Goal: Task Accomplishment & Management: Complete application form

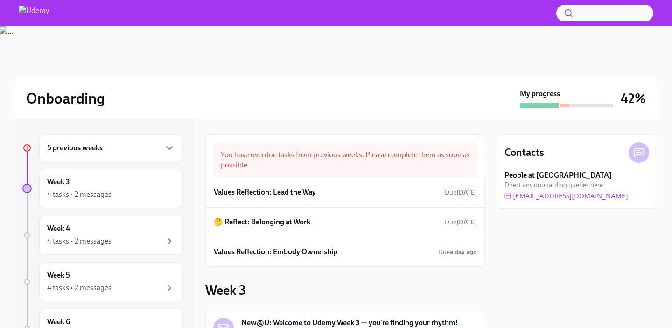
click at [120, 149] on div "5 previous weeks" at bounding box center [111, 147] width 128 height 11
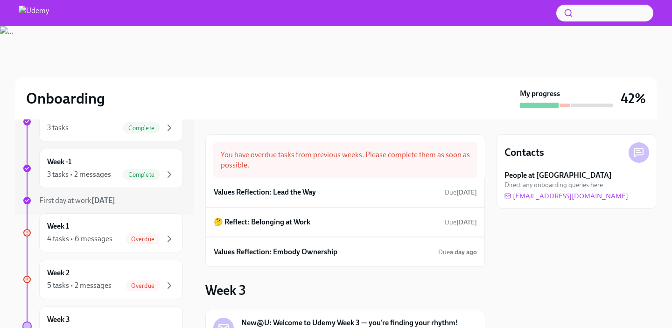
scroll to position [114, 0]
click at [127, 234] on div "Overdue" at bounding box center [150, 238] width 49 height 11
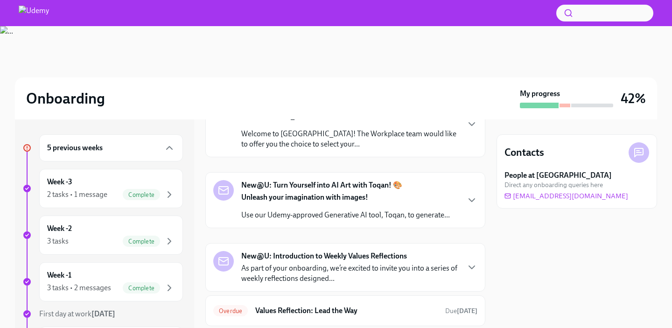
scroll to position [337, 0]
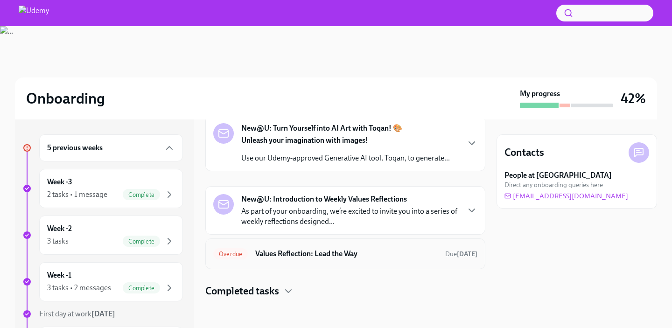
click at [313, 249] on h6 "Values Reflection: Lead the Way" at bounding box center [346, 254] width 183 height 10
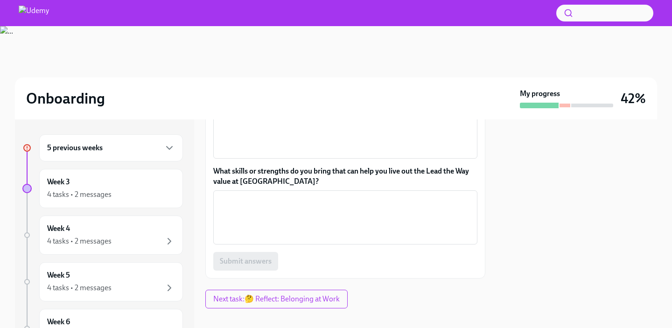
click at [156, 151] on div "5 previous weeks" at bounding box center [111, 147] width 128 height 11
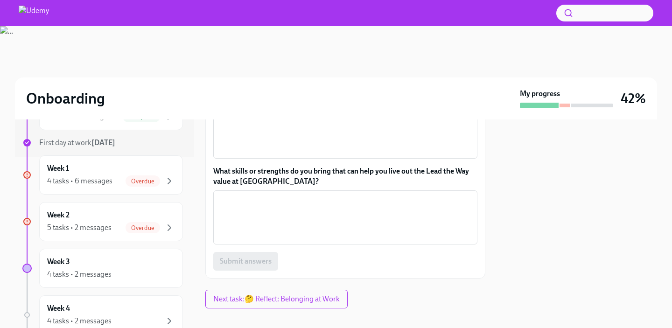
scroll to position [184, 0]
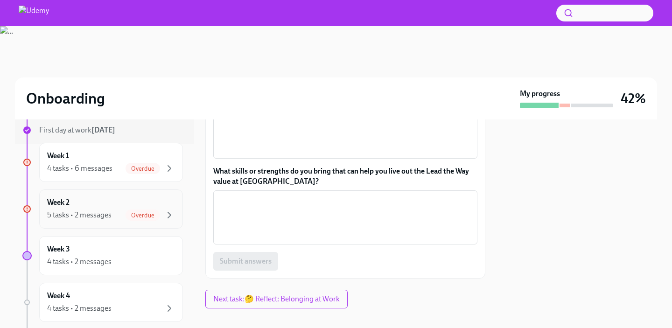
click at [164, 204] on div "Week 2 5 tasks • 2 messages Overdue" at bounding box center [111, 208] width 128 height 23
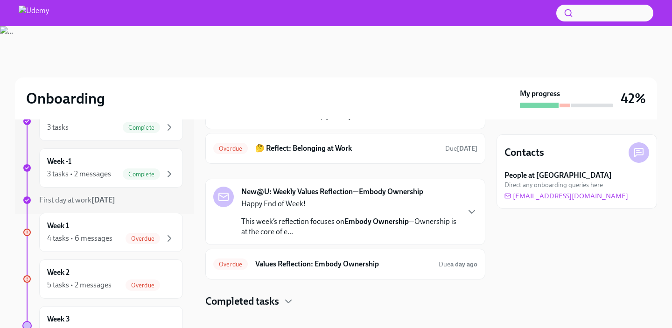
scroll to position [207, 0]
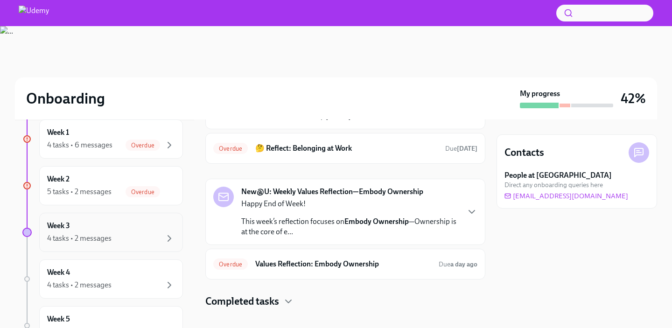
click at [157, 226] on div "Week 3 4 tasks • 2 messages" at bounding box center [111, 232] width 128 height 23
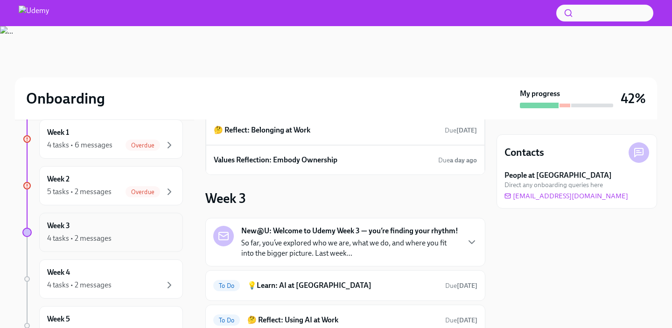
scroll to position [193, 0]
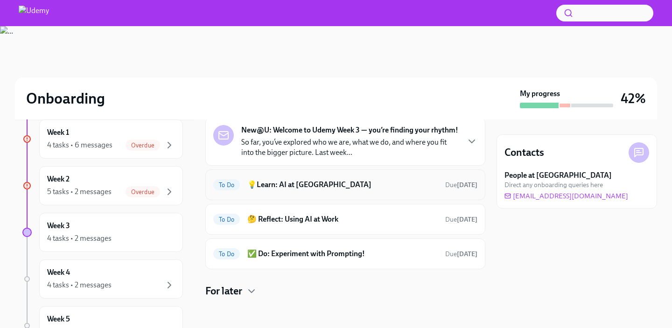
click at [343, 182] on h6 "💡Learn: AI at [GEOGRAPHIC_DATA]" at bounding box center [342, 185] width 190 height 10
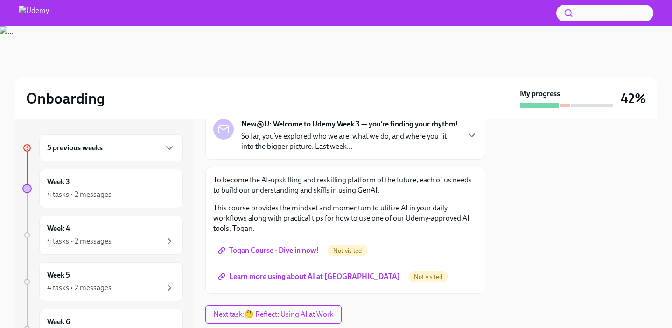
scroll to position [84, 0]
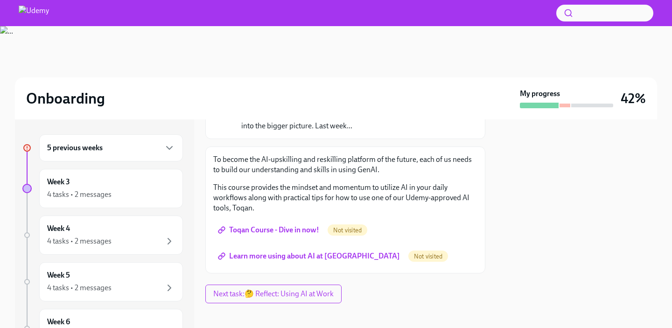
click at [302, 232] on span "Toqan Course - Dive in now!" at bounding box center [269, 230] width 99 height 9
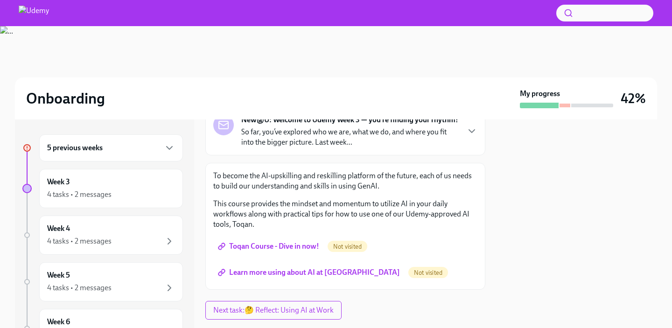
scroll to position [89, 0]
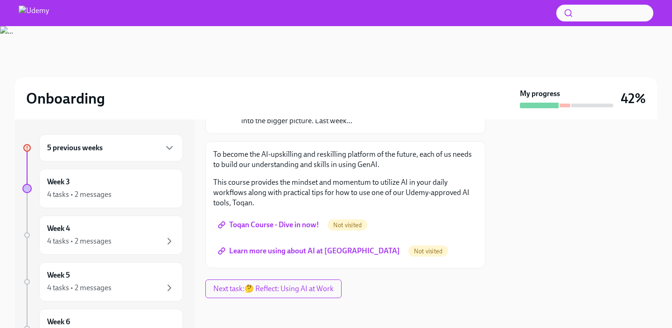
click at [307, 259] on link "Learn more using about AI at [GEOGRAPHIC_DATA]" at bounding box center [309, 251] width 193 height 19
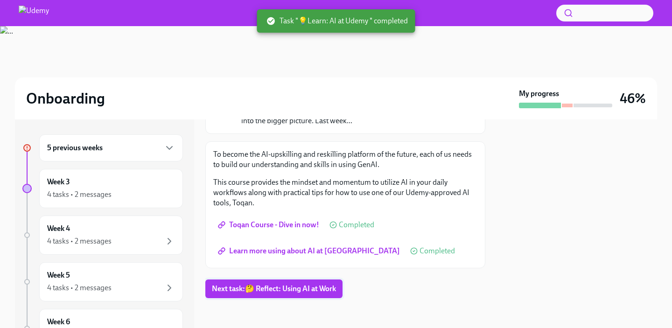
click at [248, 286] on span "Next task : 🤔 Reflect: Using AI at Work" at bounding box center [274, 288] width 124 height 9
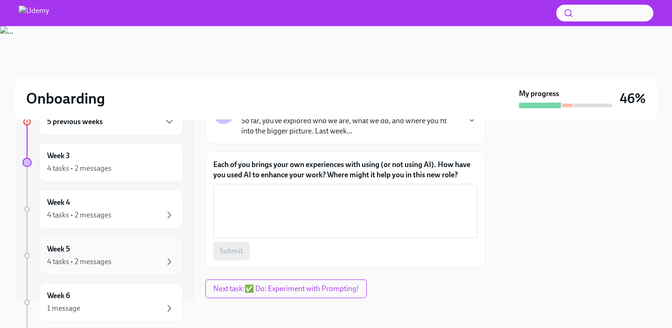
scroll to position [23, 0]
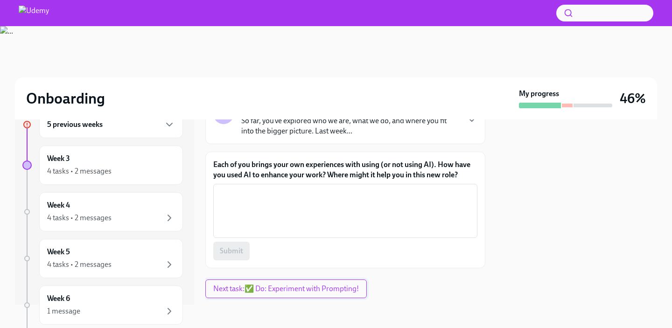
click at [256, 290] on span "Next task : ✅ Do: Experiment with Prompting!" at bounding box center [286, 288] width 146 height 9
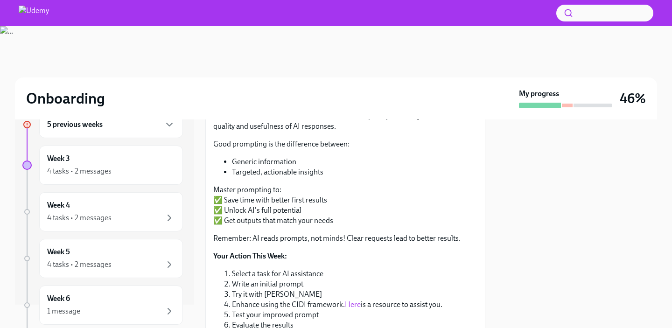
scroll to position [194, 0]
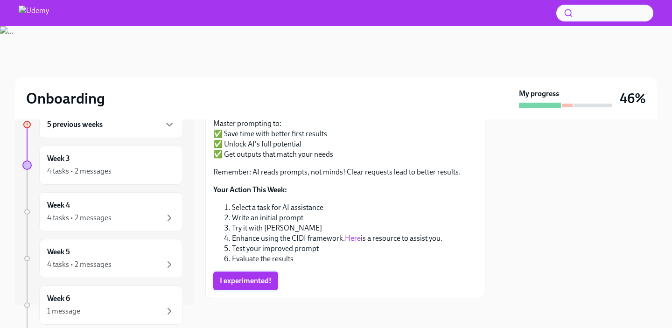
click at [258, 276] on span "I experimented!" at bounding box center [246, 280] width 52 height 9
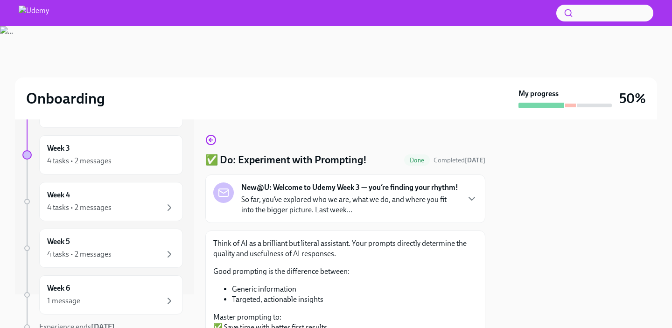
scroll to position [26, 0]
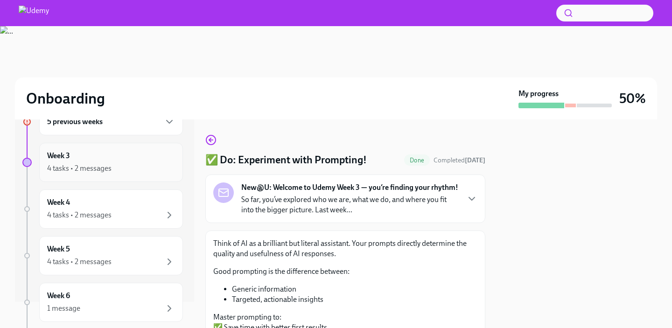
click at [149, 172] on div "4 tasks • 2 messages" at bounding box center [111, 168] width 128 height 11
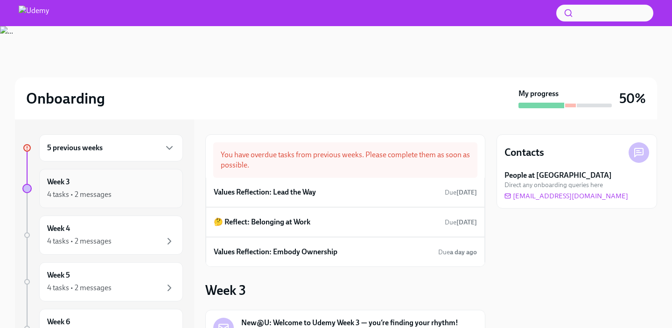
click at [148, 196] on div "4 tasks • 2 messages" at bounding box center [111, 194] width 128 height 11
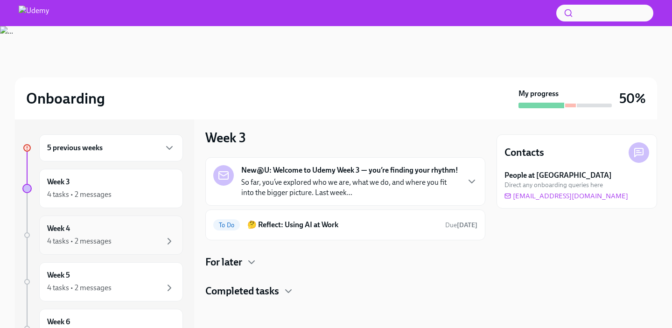
scroll to position [75, 0]
